Goal: Contribute content

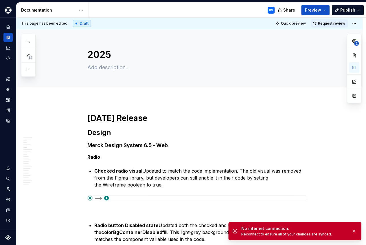
scroll to position [844, 0]
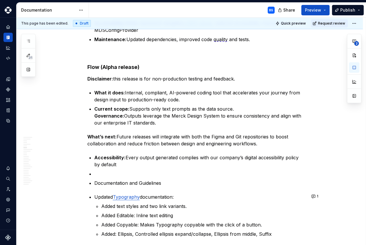
type textarea "*"
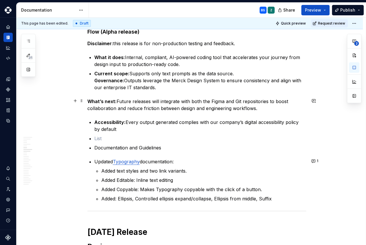
scroll to position [880, 0]
click at [96, 78] on strong "Governance:" at bounding box center [109, 80] width 30 height 6
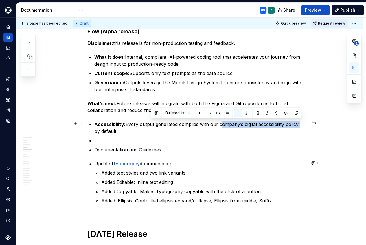
drag, startPoint x: 220, startPoint y: 124, endPoint x: 301, endPoint y: 124, distance: 80.5
click at [301, 124] on p "Accessibility: Every output generated complies with our company’s digital acces…" at bounding box center [200, 128] width 212 height 14
click at [296, 114] on button "button" at bounding box center [296, 113] width 8 height 8
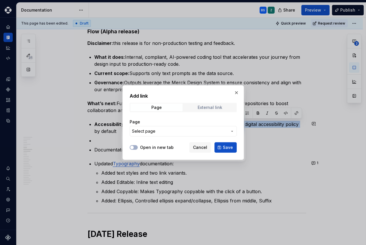
click at [222, 108] on span "External link" at bounding box center [210, 107] width 52 height 8
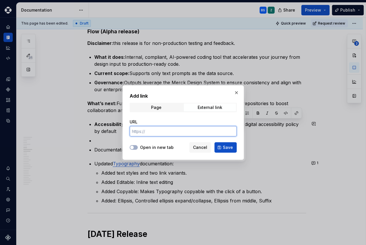
click at [207, 132] on input "URL" at bounding box center [183, 131] width 107 height 10
paste input "[URL][DOMAIN_NAME]"
type input "[URL][DOMAIN_NAME]"
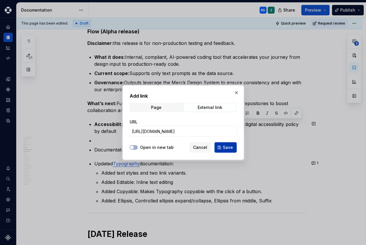
scroll to position [0, 0]
click at [228, 147] on span "Save" at bounding box center [228, 148] width 10 height 6
type textarea "*"
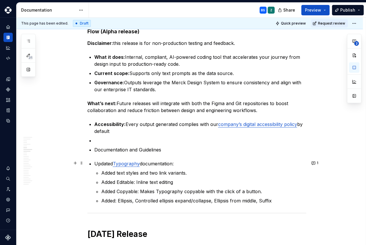
click at [215, 164] on p "Updated Typography documentation:" at bounding box center [200, 163] width 212 height 7
click at [180, 125] on p "Accessibility: Every output generated complies with our company’s digital acces…" at bounding box center [200, 128] width 212 height 14
type textarea "*"
